Goal: Register for event/course

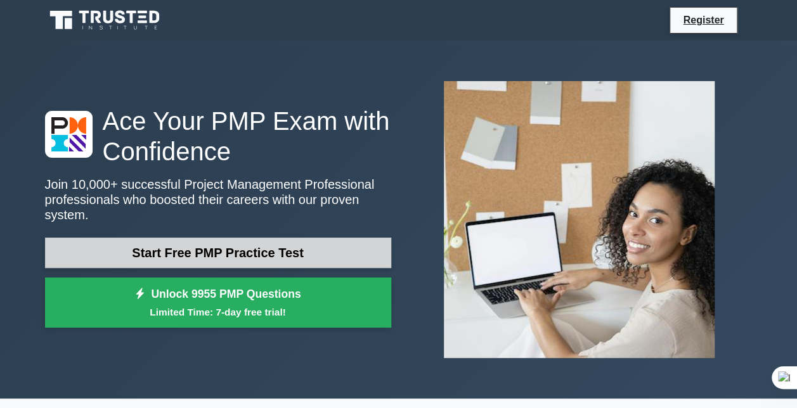
click at [245, 241] on link "Start Free PMP Practice Test" at bounding box center [218, 253] width 346 height 30
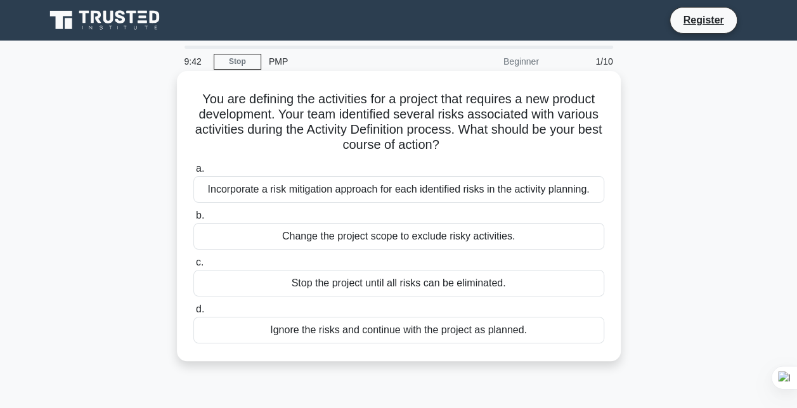
click at [496, 194] on div "Incorporate a risk mitigation approach for each identified risks in the activit…" at bounding box center [398, 189] width 411 height 27
click at [193, 173] on input "a. Incorporate a risk mitigation approach for each identified risks in the acti…" at bounding box center [193, 169] width 0 height 8
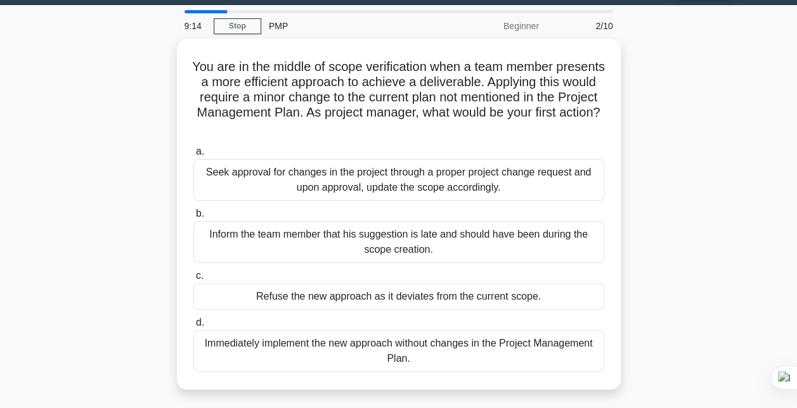
scroll to position [37, 0]
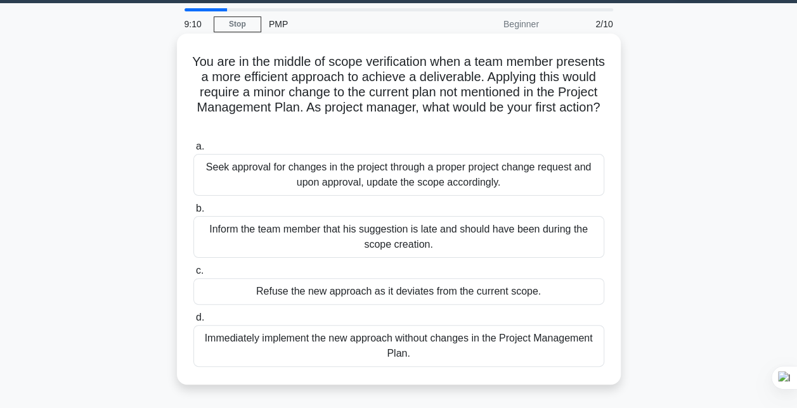
click at [410, 185] on div "Seek approval for changes in the project through a proper project change reques…" at bounding box center [398, 175] width 411 height 42
click at [193, 151] on input "a. Seek approval for changes in the project through a proper project change req…" at bounding box center [193, 147] width 0 height 8
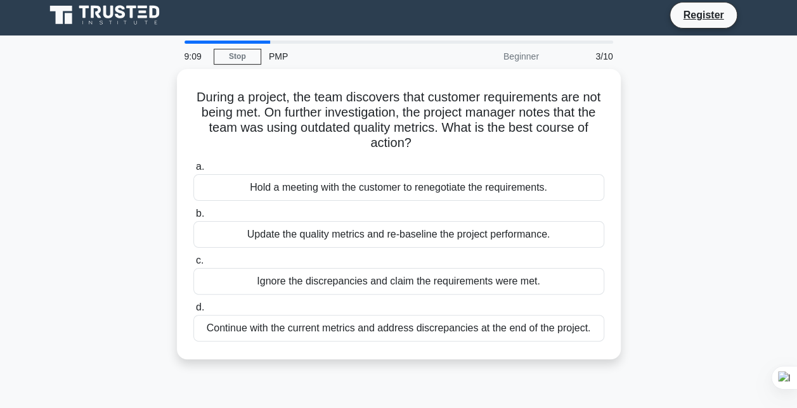
scroll to position [0, 0]
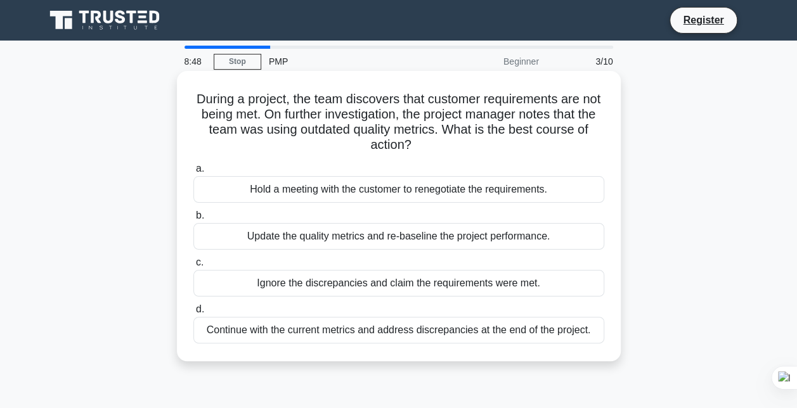
click at [478, 240] on div "Update the quality metrics and re-baseline the project performance." at bounding box center [398, 236] width 411 height 27
click at [193, 220] on input "b. Update the quality metrics and re-baseline the project performance." at bounding box center [193, 216] width 0 height 8
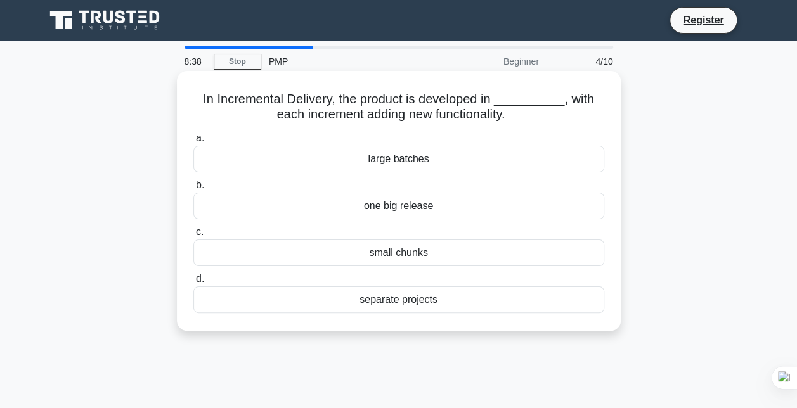
click at [428, 253] on div "small chunks" at bounding box center [398, 253] width 411 height 27
click at [193, 236] on input "c. small chunks" at bounding box center [193, 232] width 0 height 8
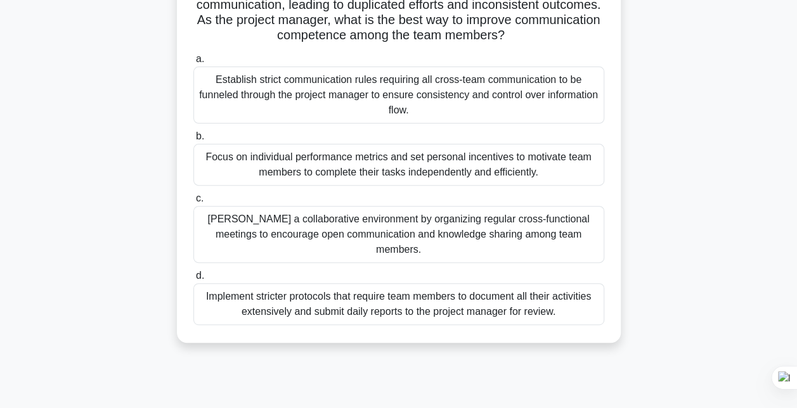
scroll to position [130, 0]
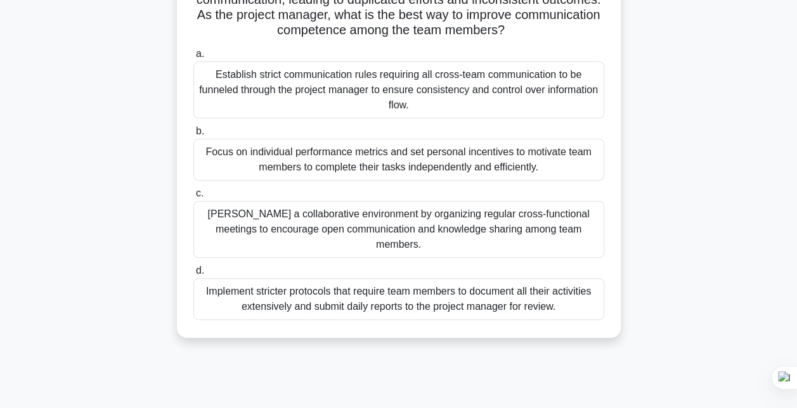
click at [425, 229] on div "Foster a collaborative environment by organizing regular cross-functional meeti…" at bounding box center [398, 229] width 411 height 57
click at [193, 198] on input "c. Foster a collaborative environment by organizing regular cross-functional me…" at bounding box center [193, 193] width 0 height 8
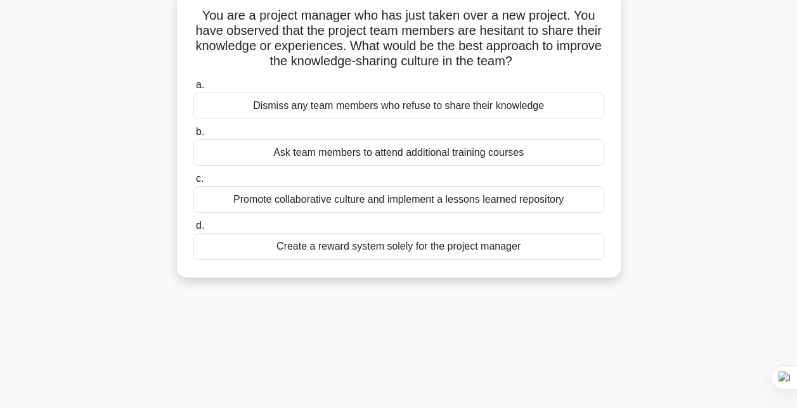
scroll to position [0, 0]
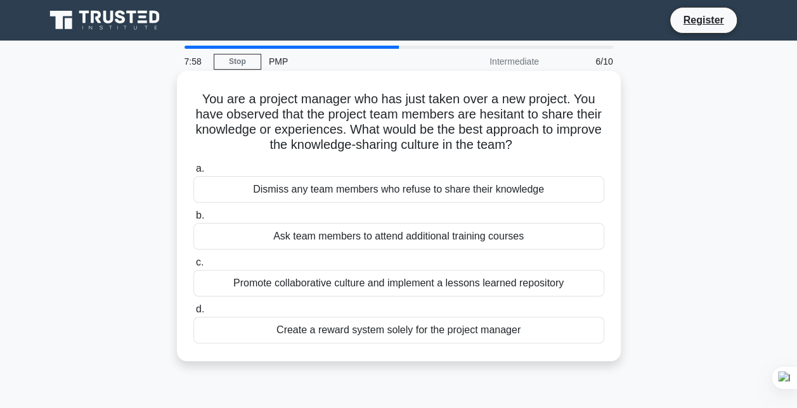
click at [469, 289] on div "Promote collaborative culture and implement a lessons learned repository" at bounding box center [398, 283] width 411 height 27
click at [193, 267] on input "c. Promote collaborative culture and implement a lessons learned repository" at bounding box center [193, 263] width 0 height 8
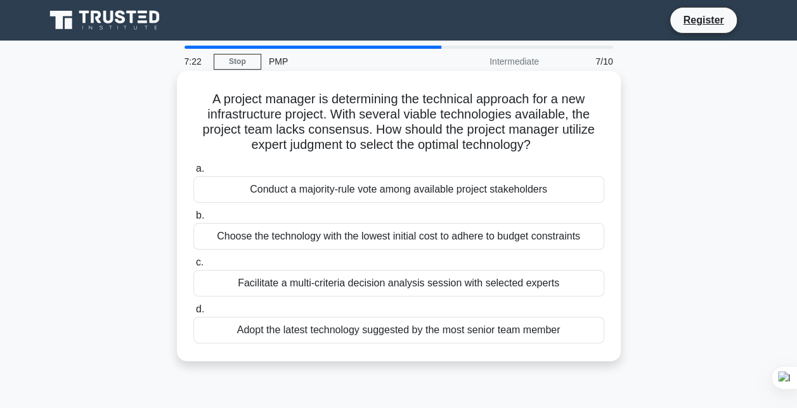
click at [450, 287] on div "Facilitate a multi-criteria decision analysis session with selected experts" at bounding box center [398, 283] width 411 height 27
click at [193, 267] on input "c. Facilitate a multi-criteria decision analysis session with selected experts" at bounding box center [193, 263] width 0 height 8
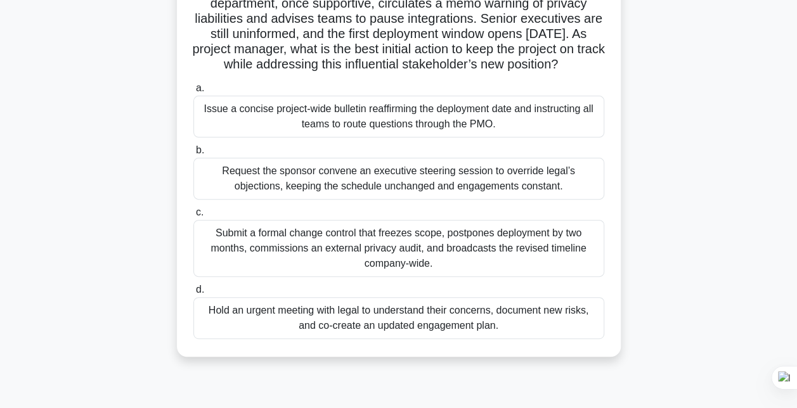
scroll to position [118, 0]
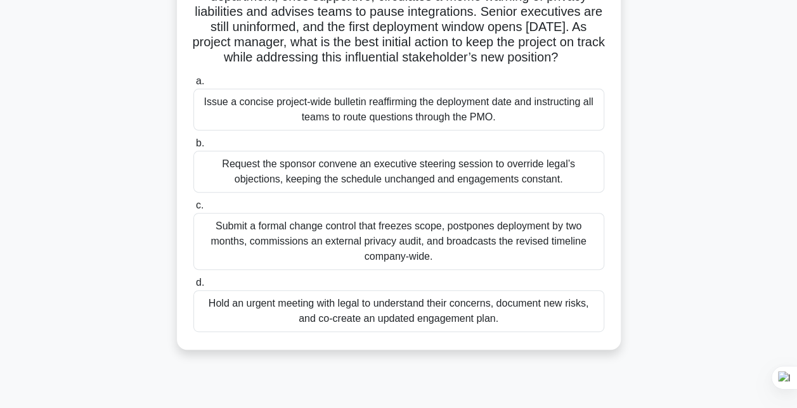
click at [462, 332] on div "Hold an urgent meeting with legal to understand their concerns, document new ri…" at bounding box center [398, 311] width 411 height 42
click at [193, 287] on input "d. Hold an urgent meeting with legal to understand their concerns, document new…" at bounding box center [193, 283] width 0 height 8
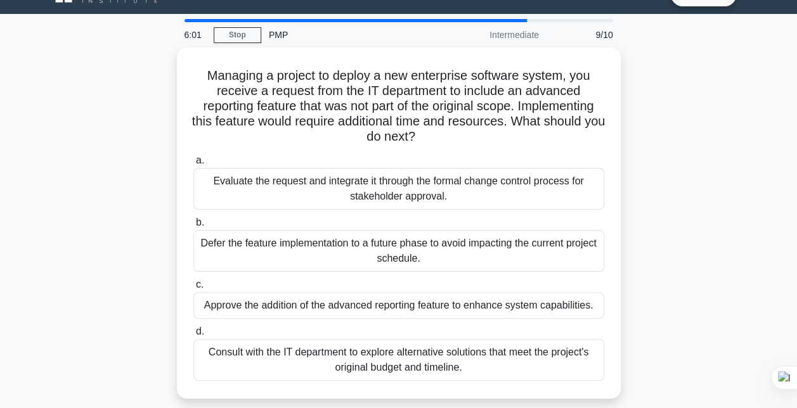
scroll to position [28, 0]
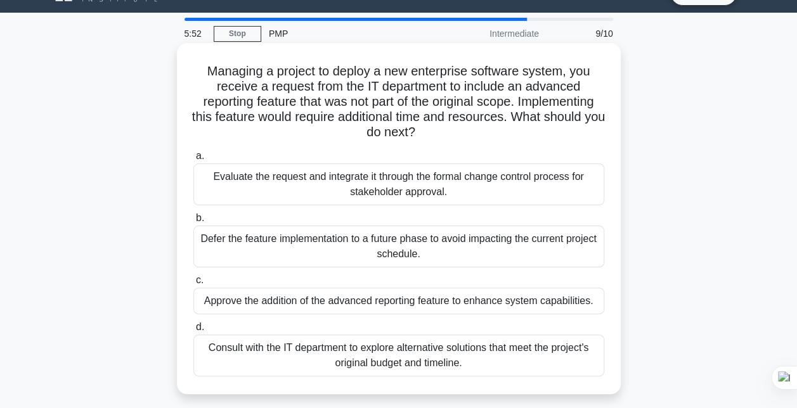
click at [494, 183] on div "Evaluate the request and integrate it through the formal change control process…" at bounding box center [398, 184] width 411 height 42
click at [193, 160] on input "a. Evaluate the request and integrate it through the formal change control proc…" at bounding box center [193, 156] width 0 height 8
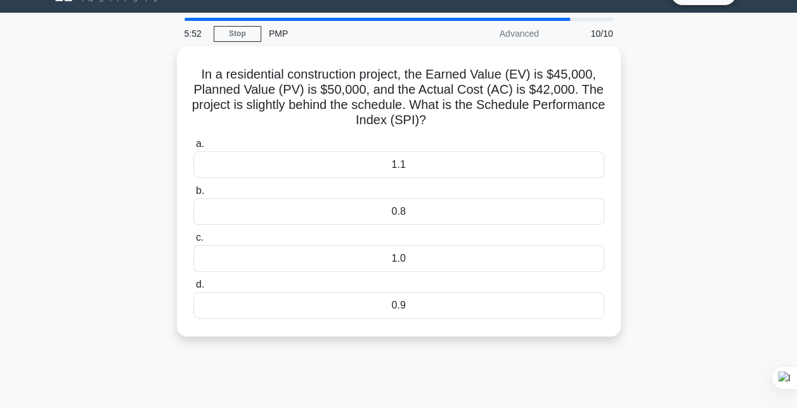
scroll to position [0, 0]
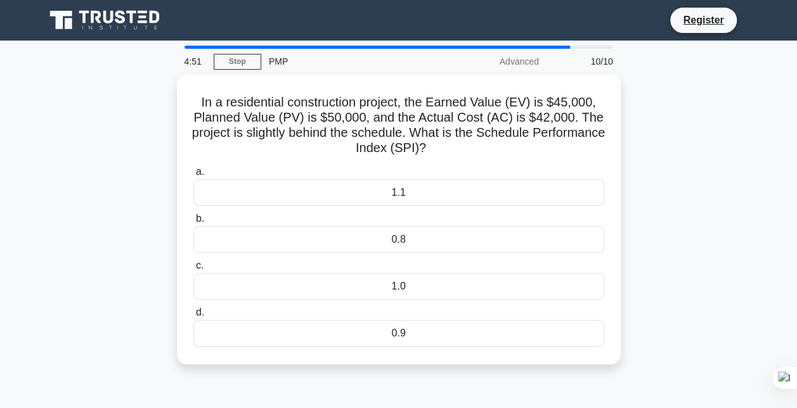
click at [316, 371] on div "In a residential construction project, the Earned Value (EV) is $45,000, Planne…" at bounding box center [398, 226] width 722 height 305
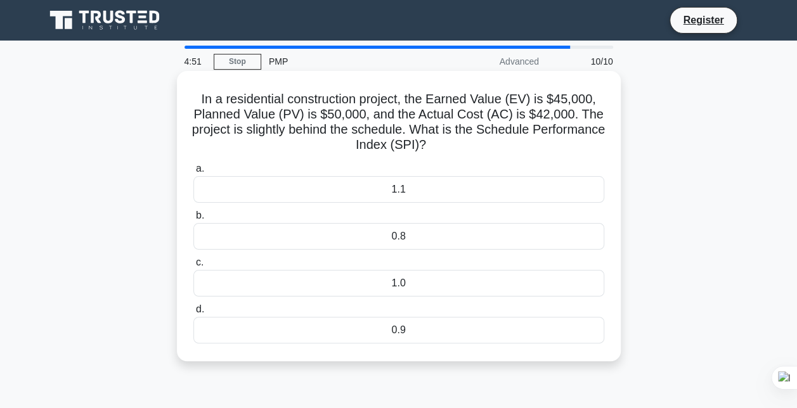
click at [381, 335] on div "0.9" at bounding box center [398, 330] width 411 height 27
click at [193, 314] on input "d. 0.9" at bounding box center [193, 309] width 0 height 8
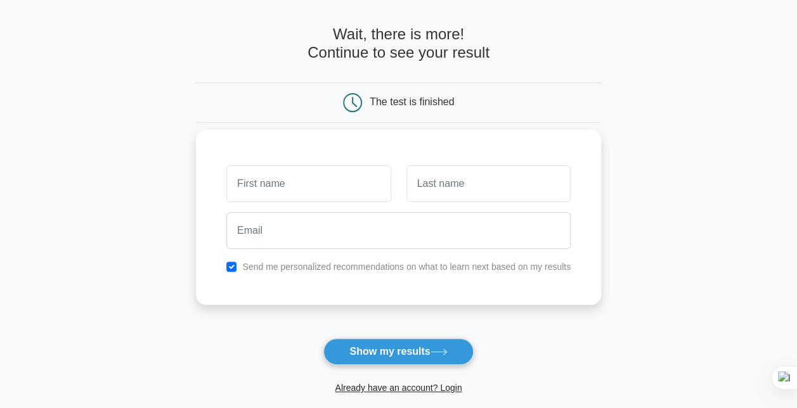
click at [328, 176] on input "text" at bounding box center [308, 183] width 164 height 37
type input "[PERSON_NAME]"
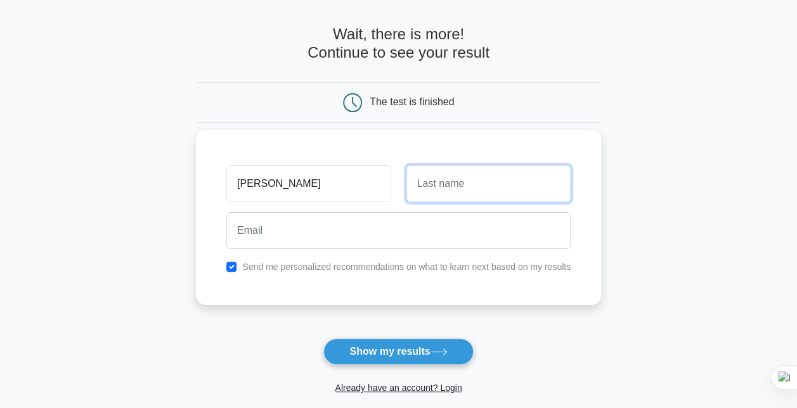
click at [451, 179] on input "text" at bounding box center [488, 183] width 164 height 37
type input "KULKARNI"
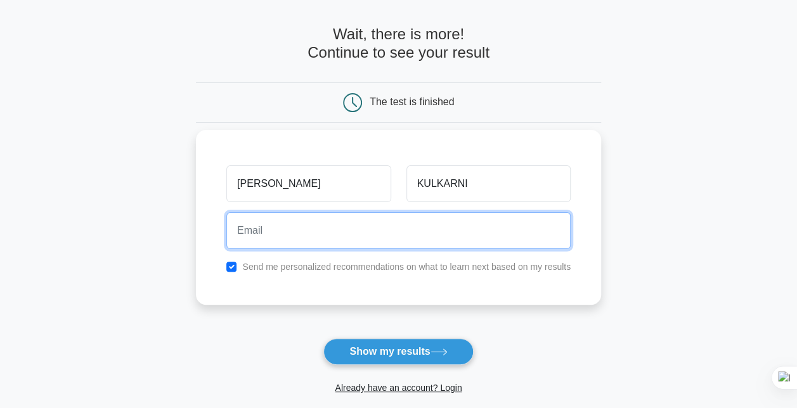
click at [250, 244] on input "email" at bounding box center [398, 230] width 344 height 37
type input "[PERSON_NAME][EMAIL_ADDRESS][DOMAIN_NAME]"
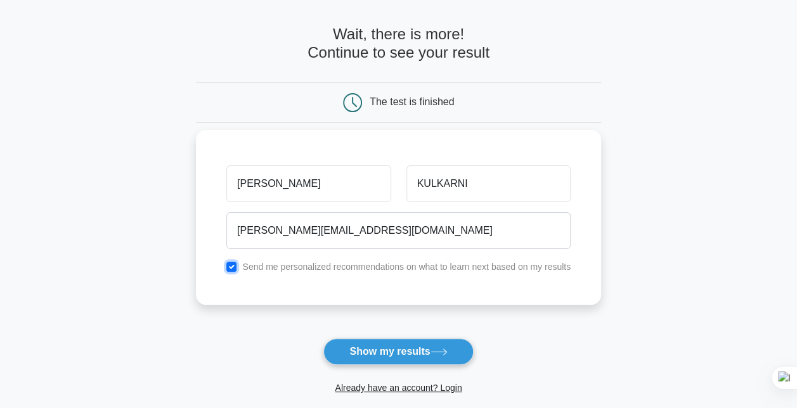
click at [231, 267] on input "checkbox" at bounding box center [231, 267] width 10 height 10
checkbox input "false"
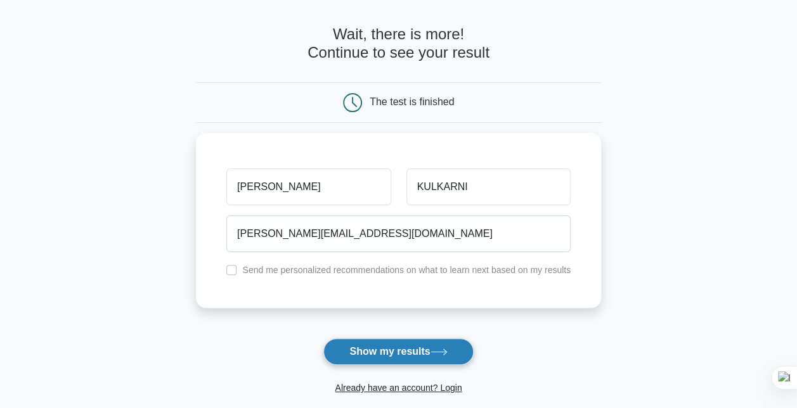
click at [402, 345] on button "Show my results" at bounding box center [398, 351] width 150 height 27
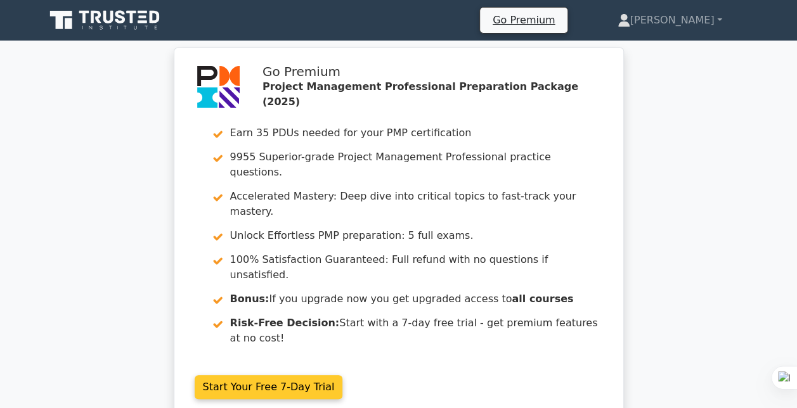
click at [269, 375] on link "Start Your Free 7-Day Trial" at bounding box center [269, 387] width 148 height 24
